Goal: Task Accomplishment & Management: Complete application form

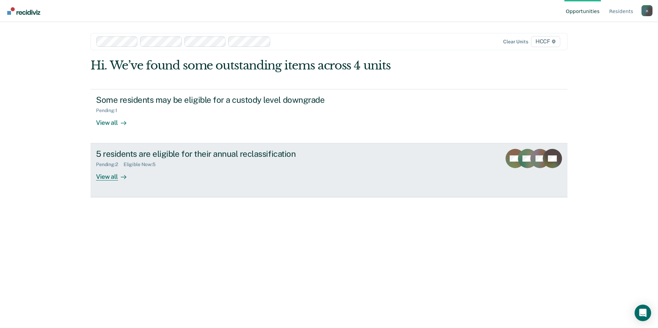
drag, startPoint x: 0, startPoint y: 0, endPoint x: 297, endPoint y: 184, distance: 349.3
click at [297, 184] on link "5 residents are eligible for their annual reclassification Pending : 2 Eligible…" at bounding box center [329, 171] width 477 height 54
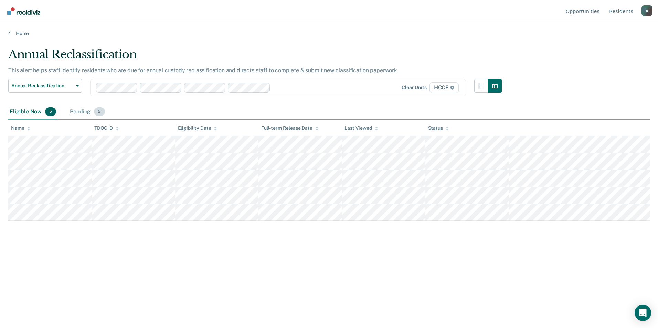
click at [98, 111] on span "2" at bounding box center [99, 111] width 11 height 9
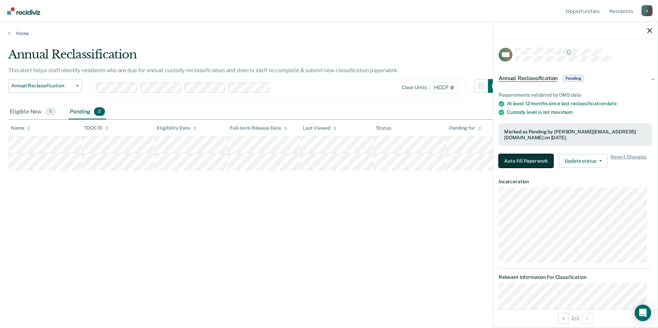
click at [518, 156] on button "Auto-fill Paperwork" at bounding box center [526, 161] width 55 height 14
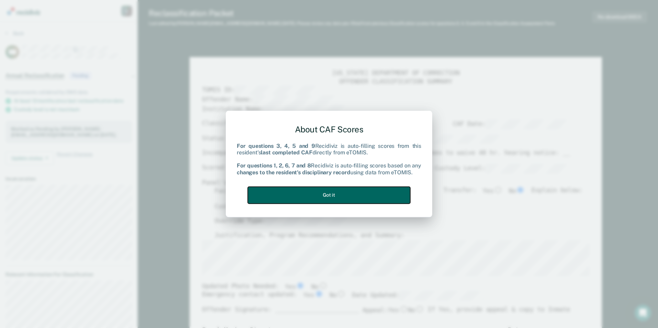
click at [371, 190] on button "Got it" at bounding box center [329, 195] width 163 height 17
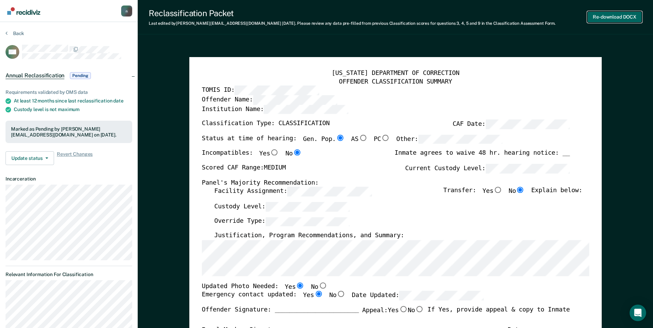
click at [609, 14] on button "Re-download DOCX" at bounding box center [614, 16] width 55 height 11
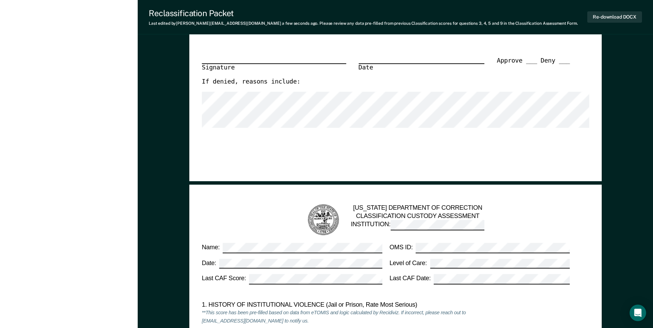
scroll to position [379, 0]
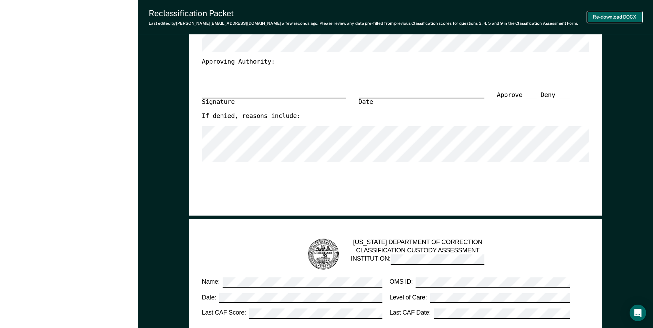
click at [631, 15] on button "Re-download DOCX" at bounding box center [614, 16] width 55 height 11
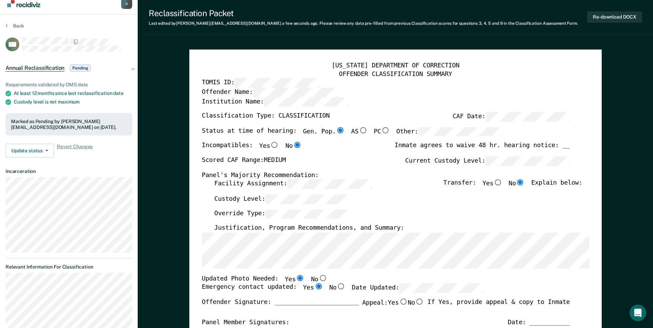
scroll to position [0, 0]
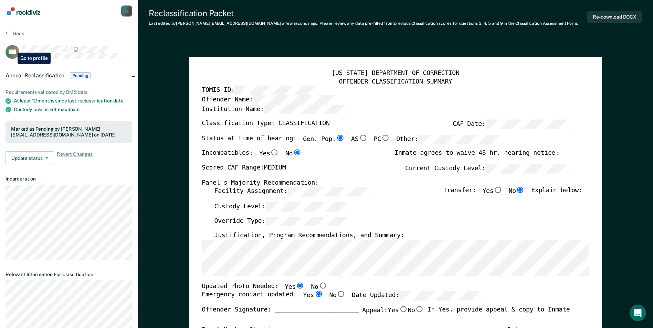
click at [12, 48] on rect at bounding box center [13, 52] width 14 height 14
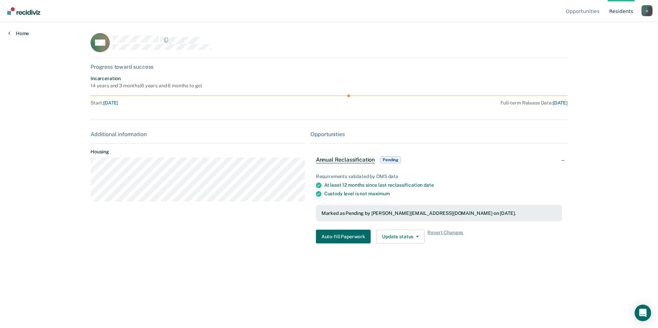
click at [23, 34] on link "Home" at bounding box center [18, 33] width 21 height 6
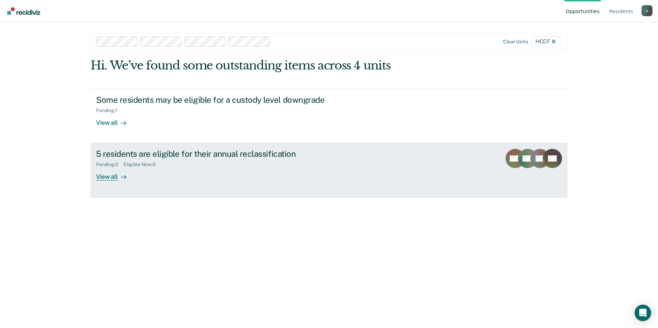
click at [103, 179] on div "View all" at bounding box center [115, 174] width 39 height 13
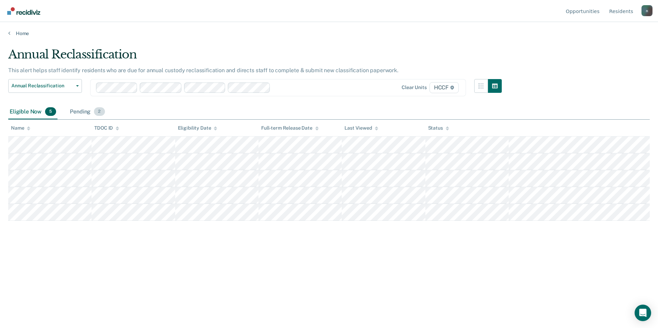
click at [84, 106] on div "Pending 2" at bounding box center [88, 112] width 38 height 15
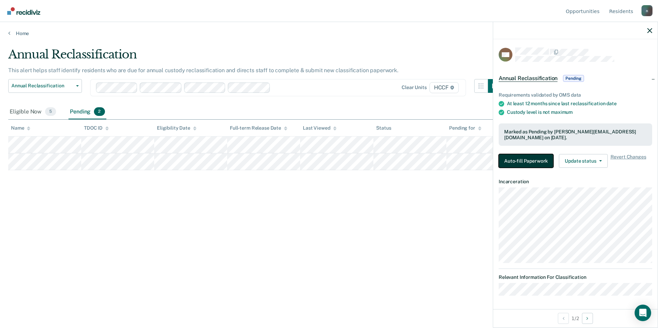
click at [524, 162] on button "Auto-fill Paperwork" at bounding box center [526, 161] width 55 height 14
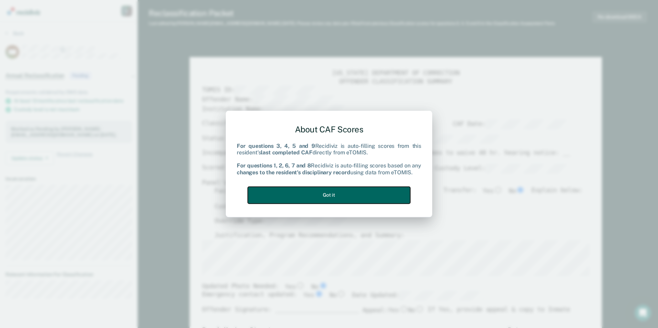
click at [345, 188] on button "Got it" at bounding box center [329, 195] width 163 height 17
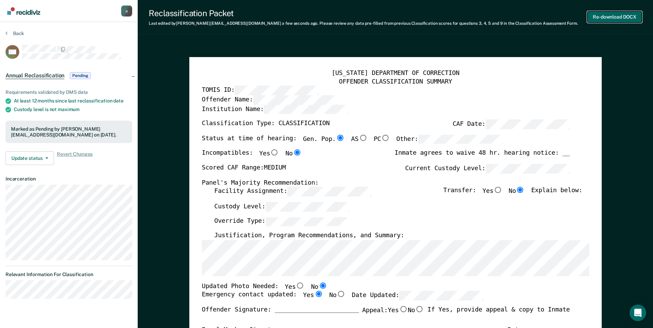
click at [615, 15] on button "Re-download DOCX" at bounding box center [614, 16] width 55 height 11
click at [13, 33] on button "Back" at bounding box center [15, 33] width 19 height 6
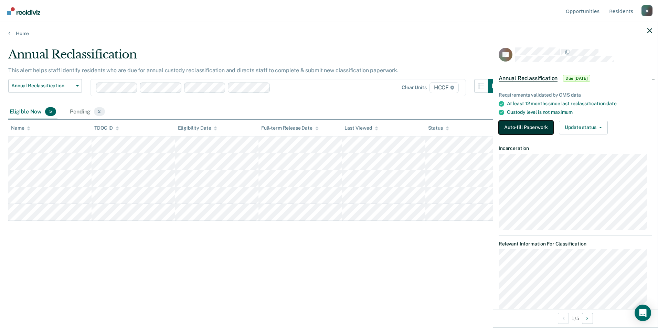
click at [535, 126] on button "Auto-fill Paperwork" at bounding box center [526, 128] width 55 height 14
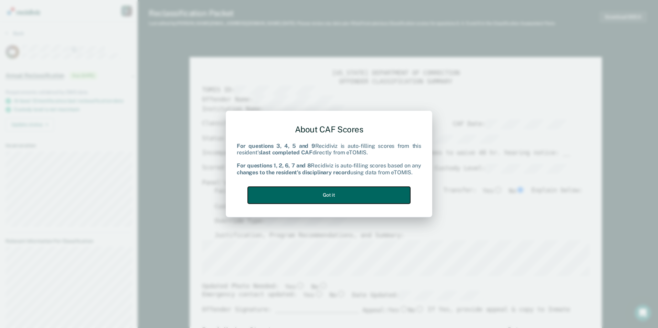
click at [359, 189] on button "Got it" at bounding box center [329, 195] width 163 height 17
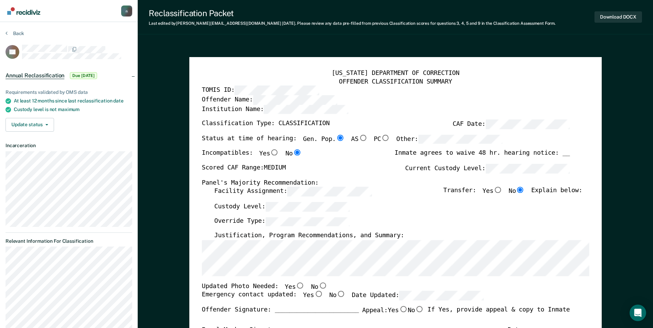
type textarea "x"
